Goal: Transaction & Acquisition: Purchase product/service

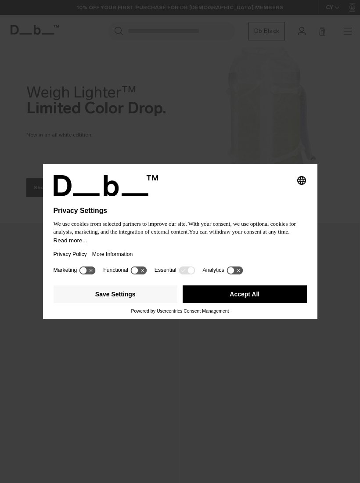
click at [268, 302] on button "Accept All" at bounding box center [245, 294] width 124 height 18
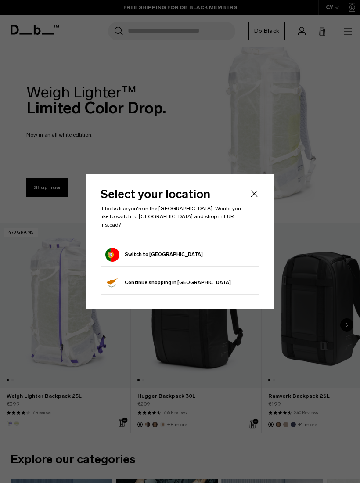
click at [178, 251] on form "Switch to Portugal" at bounding box center [179, 254] width 149 height 14
click at [118, 247] on button "Switch to Portugal" at bounding box center [153, 254] width 97 height 14
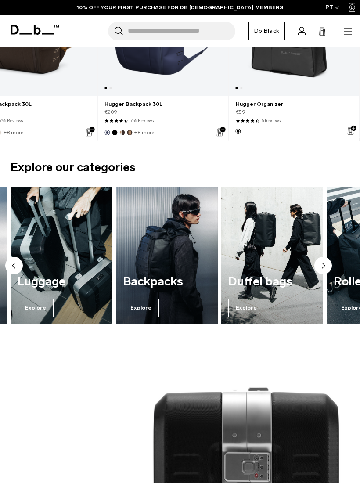
scroll to position [292, 0]
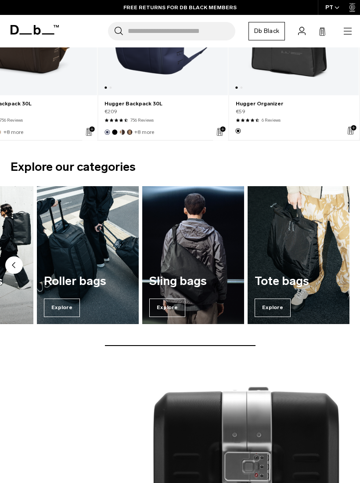
click at [204, 267] on img "6 / 7" at bounding box center [193, 254] width 102 height 137
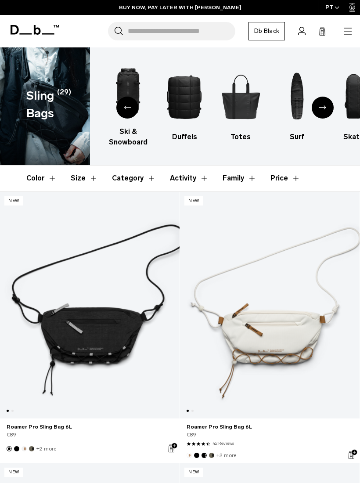
click at [247, 137] on h3 "Totes" at bounding box center [240, 137] width 41 height 11
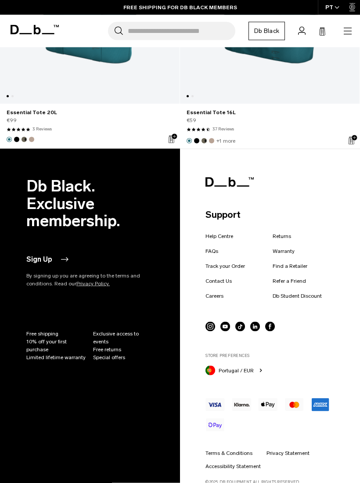
scroll to position [2476, 0]
